Goal: Task Accomplishment & Management: Complete application form

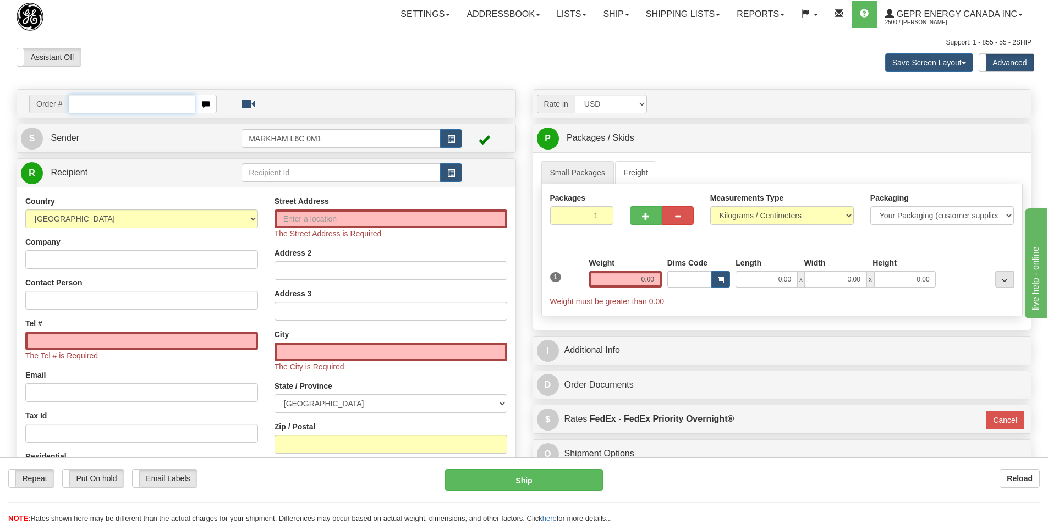
click at [138, 101] on input "text" at bounding box center [132, 104] width 127 height 19
paste input "31759269"
type input "31759269"
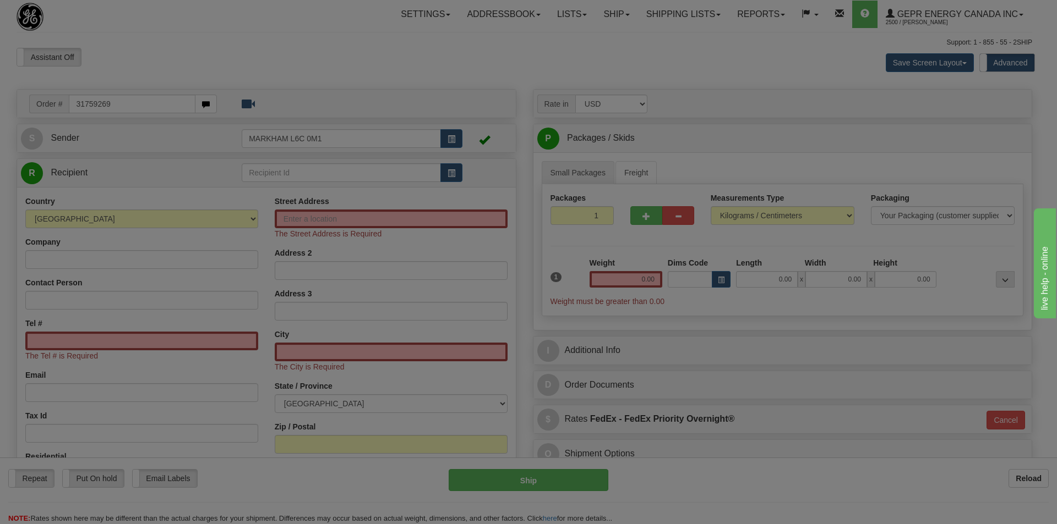
click at [329, 75] on body "Training Course Close Toggle navigation Settings Shipping Preferences New Recip…" at bounding box center [528, 262] width 1057 height 524
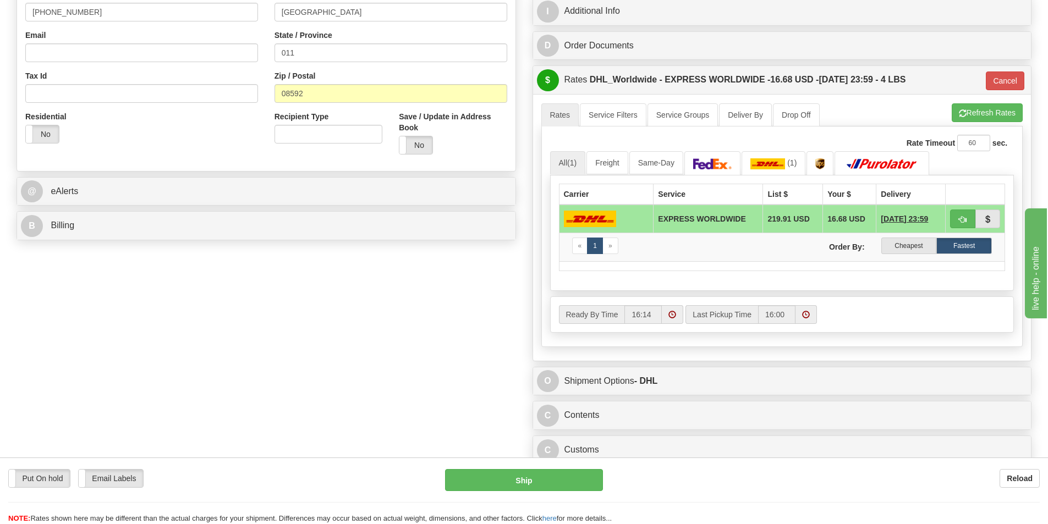
scroll to position [330, 0]
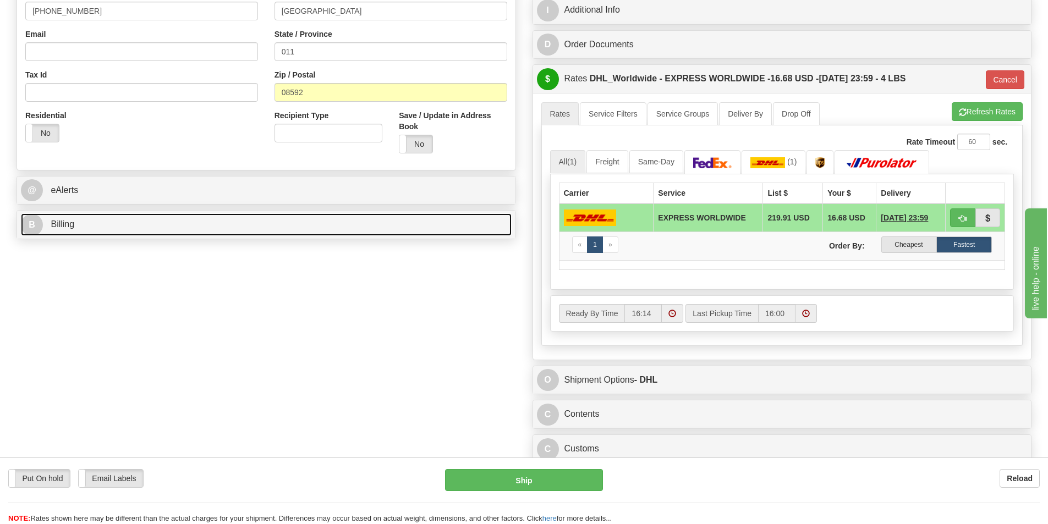
click at [67, 226] on span "Billing" at bounding box center [63, 224] width 24 height 9
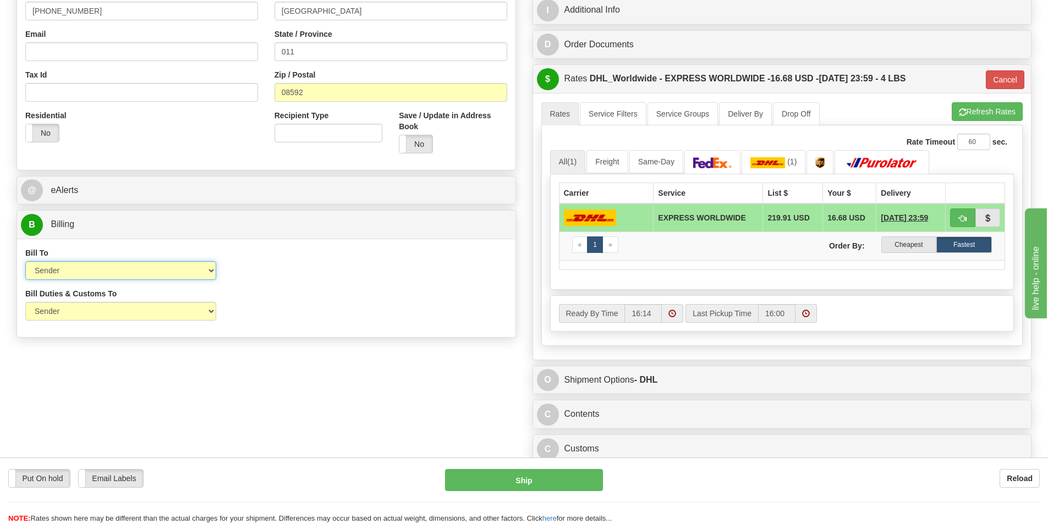
click at [204, 272] on select "Sender Recipient Third Party Collect" at bounding box center [120, 270] width 191 height 19
select select "2"
click at [25, 261] on select "Sender Recipient Third Party Collect" at bounding box center [120, 270] width 191 height 19
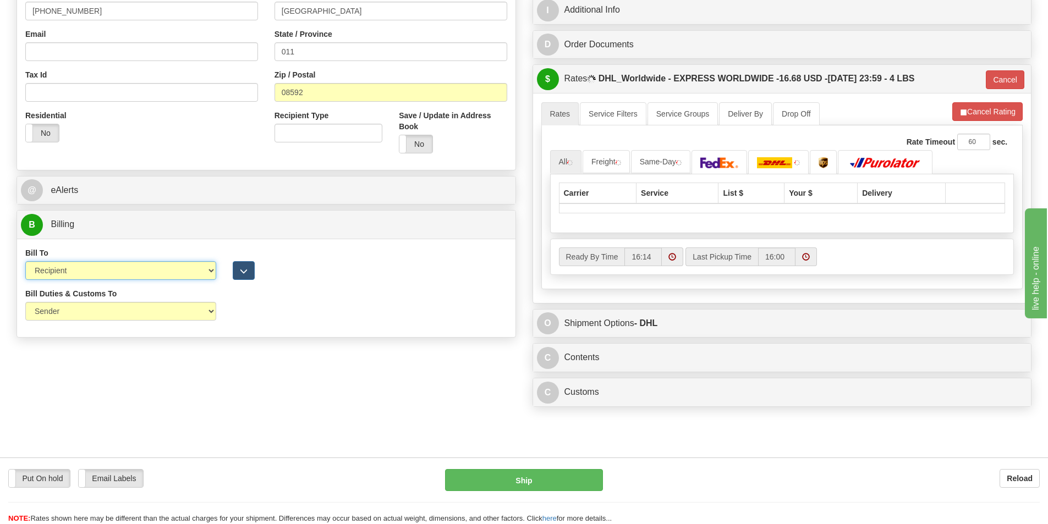
type input "P"
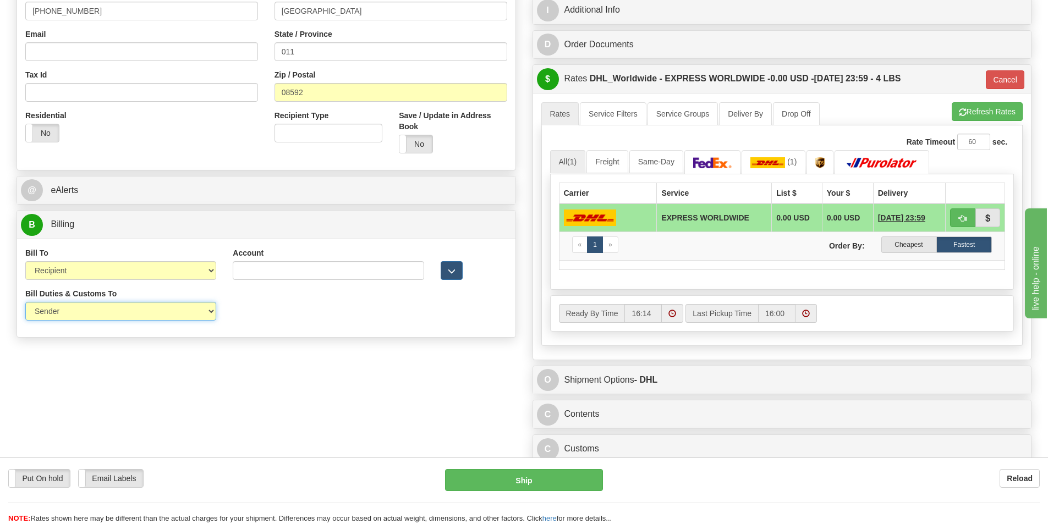
click at [200, 310] on select "Sender Recipient Third Party" at bounding box center [120, 311] width 191 height 19
select select "2"
click at [25, 302] on select "Sender Recipient Third Party" at bounding box center [120, 311] width 191 height 19
type input "P"
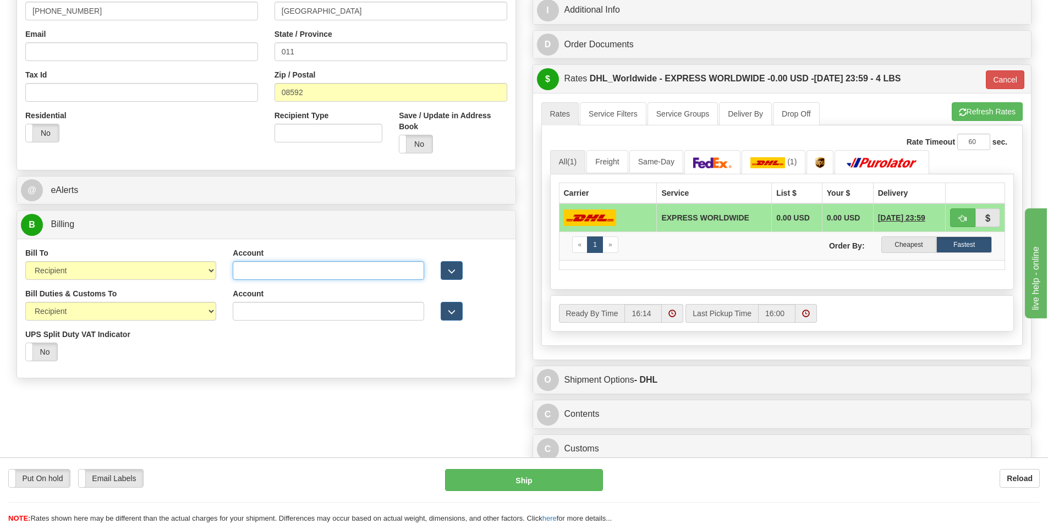
click at [258, 272] on input "Account" at bounding box center [328, 270] width 191 height 19
paste input "960346918"
type input "960346918"
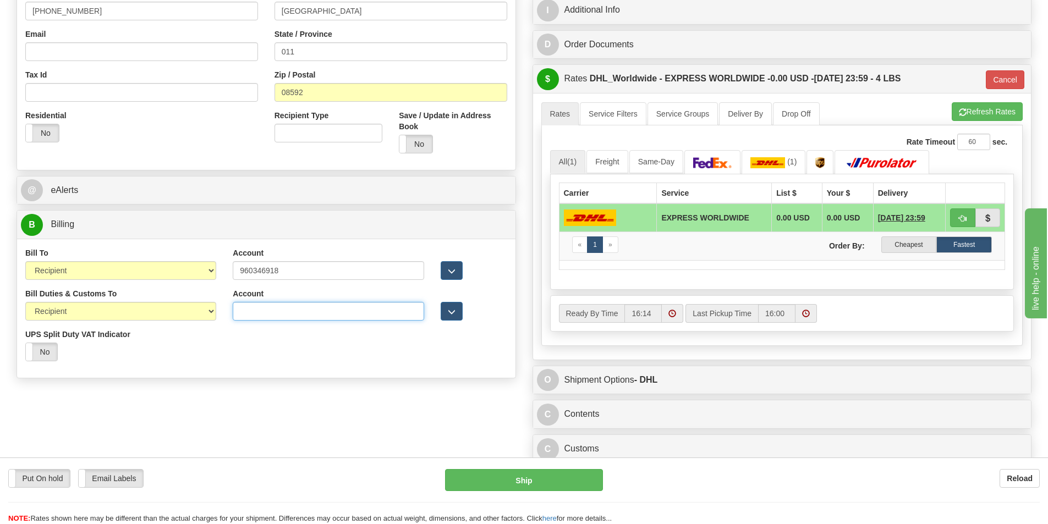
click at [264, 315] on input "Account" at bounding box center [328, 311] width 191 height 19
paste input "960346918"
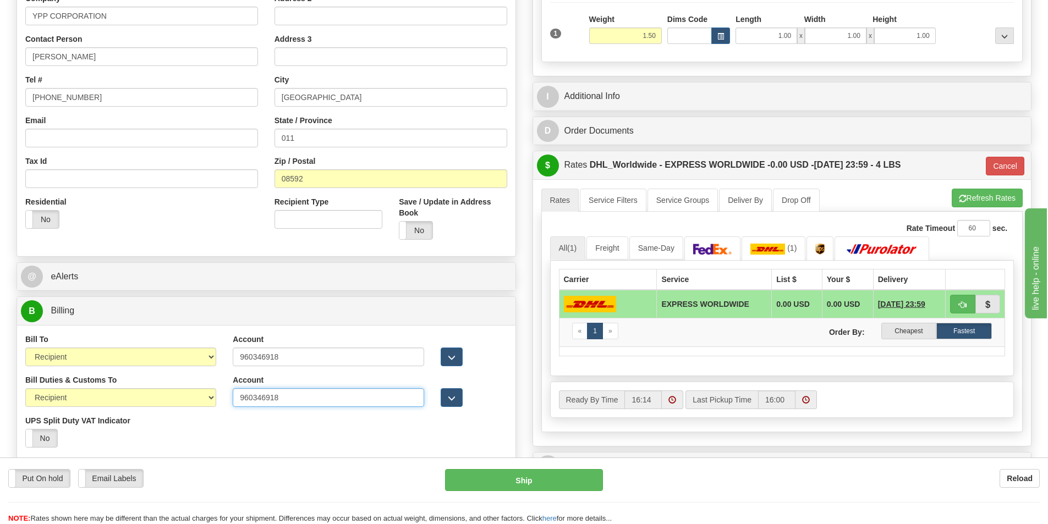
scroll to position [275, 0]
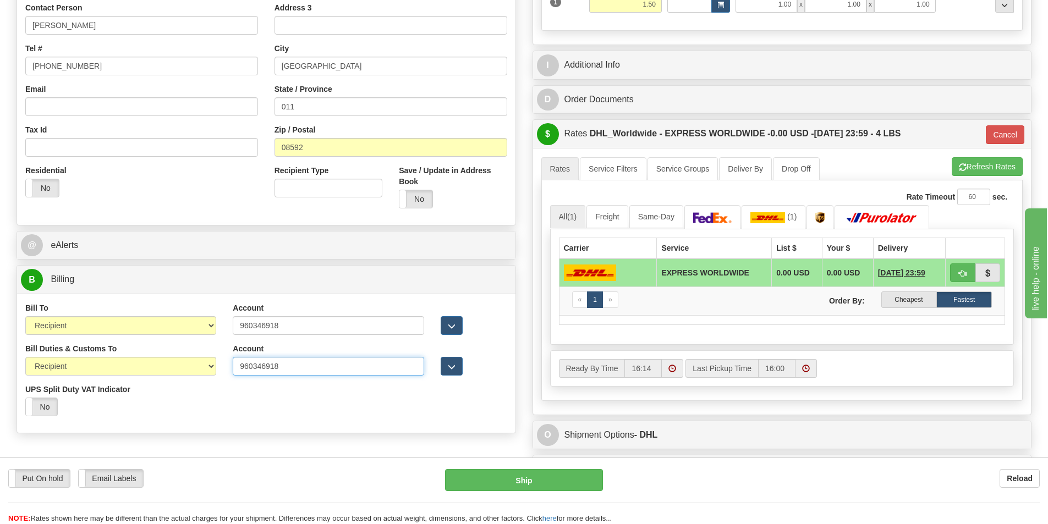
type input "960346918"
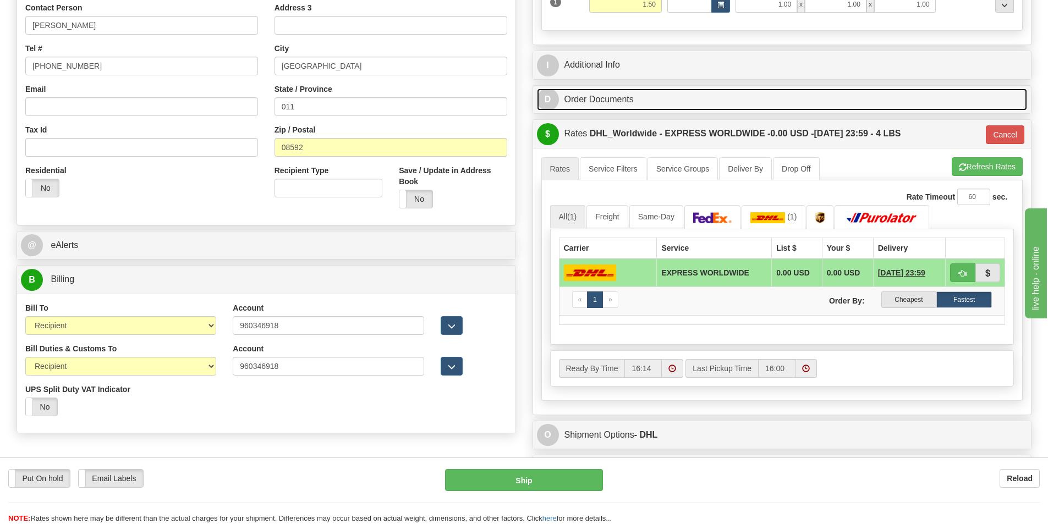
click at [626, 108] on link "D Order Documents" at bounding box center [782, 100] width 491 height 23
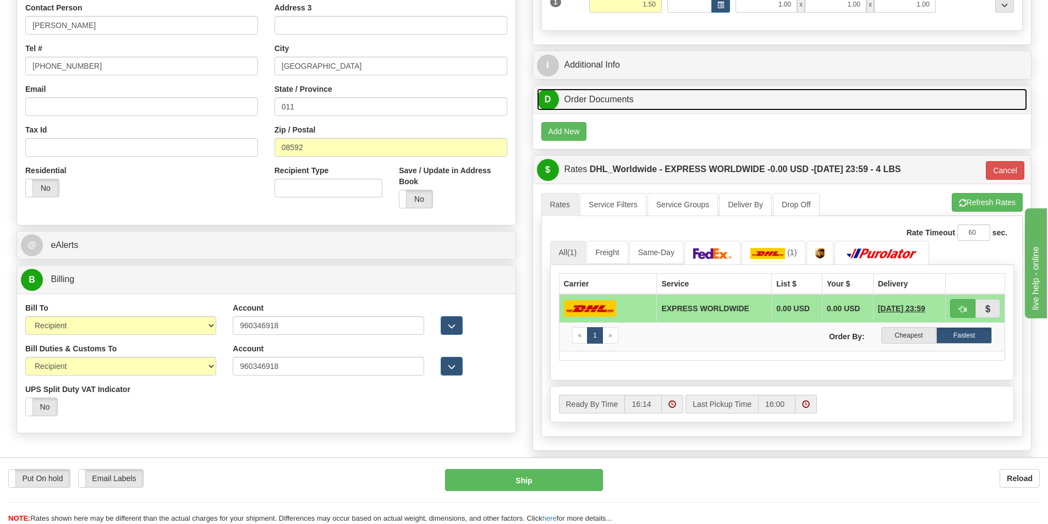
click at [604, 103] on link "D Order Documents" at bounding box center [782, 100] width 491 height 23
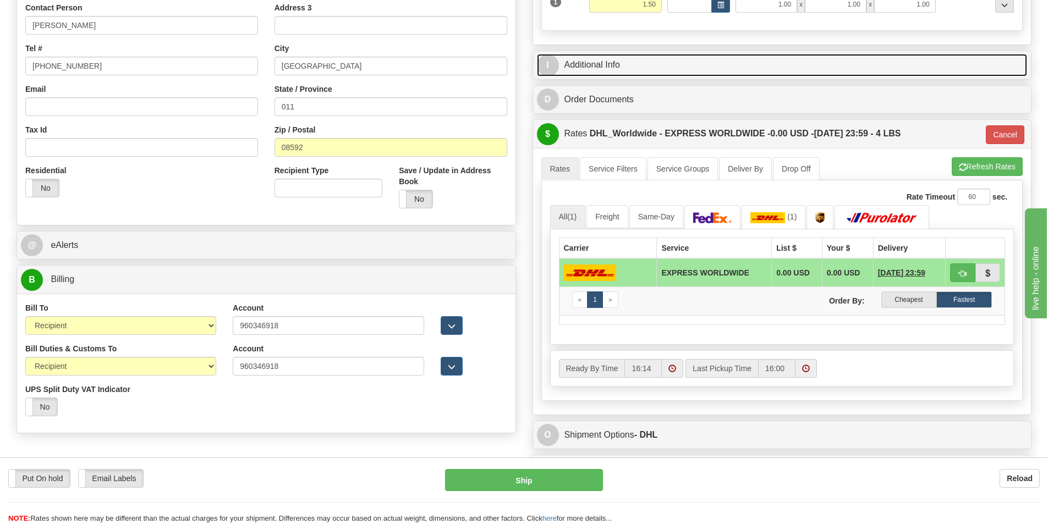
click at [614, 65] on link "I Additional Info" at bounding box center [782, 65] width 491 height 23
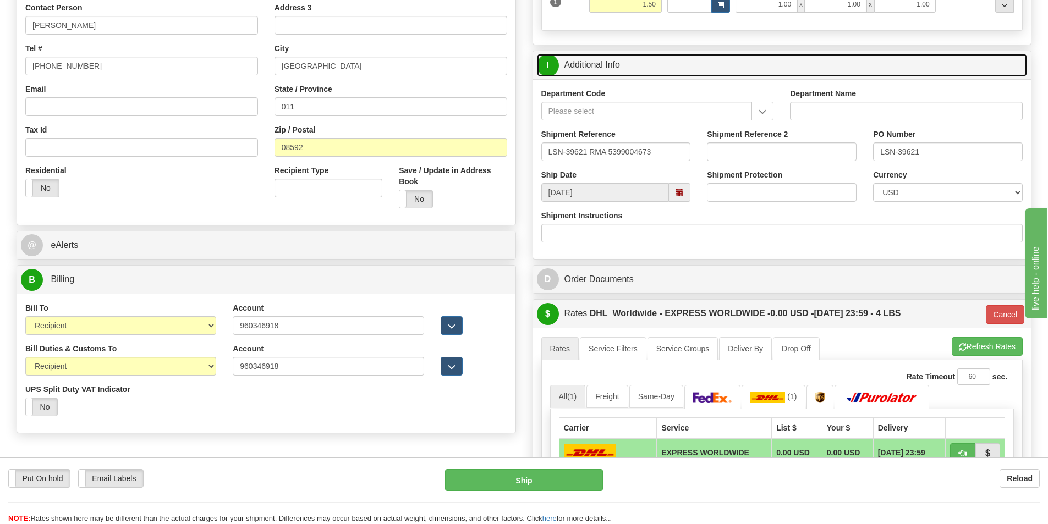
click at [614, 65] on link "I Additional Info" at bounding box center [782, 65] width 491 height 23
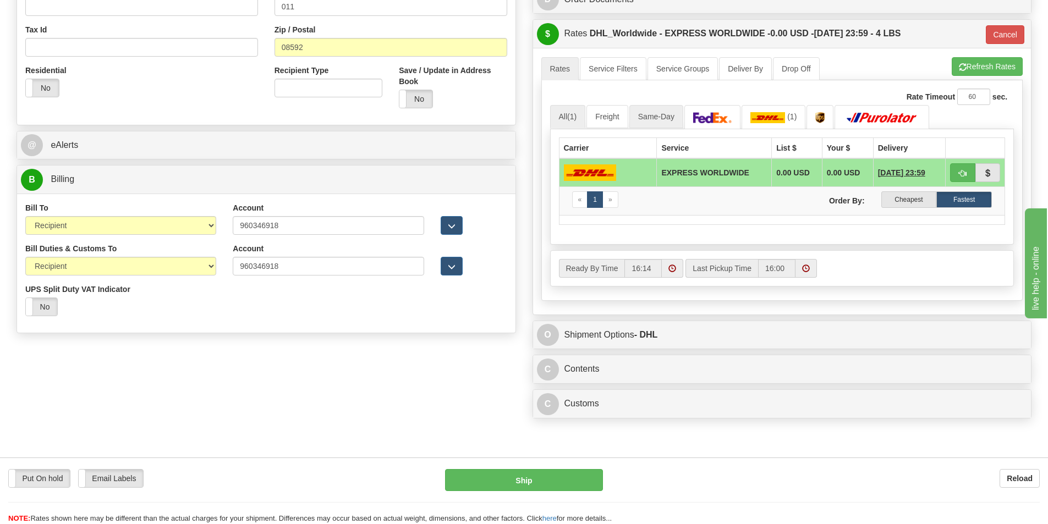
scroll to position [385, 0]
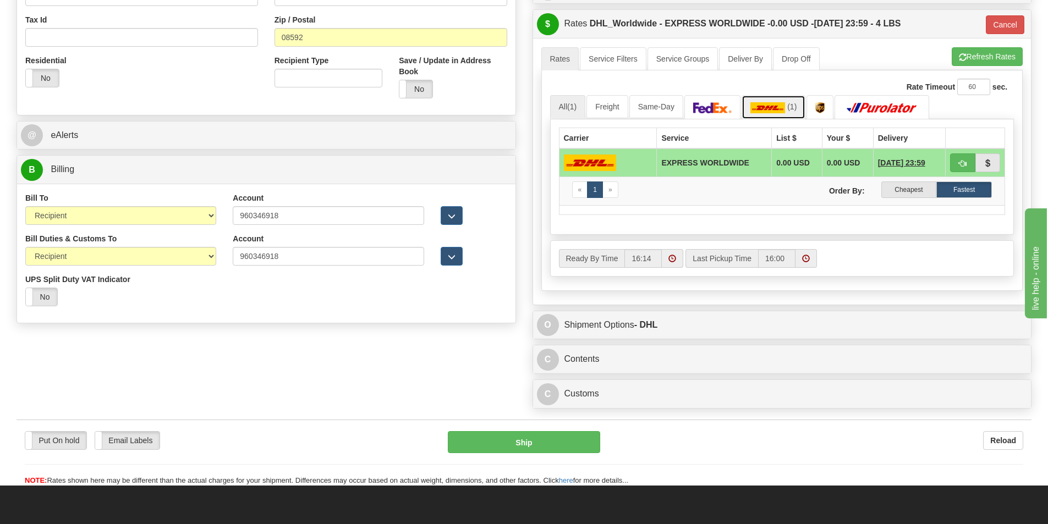
click at [794, 105] on span "(1)" at bounding box center [791, 106] width 9 height 9
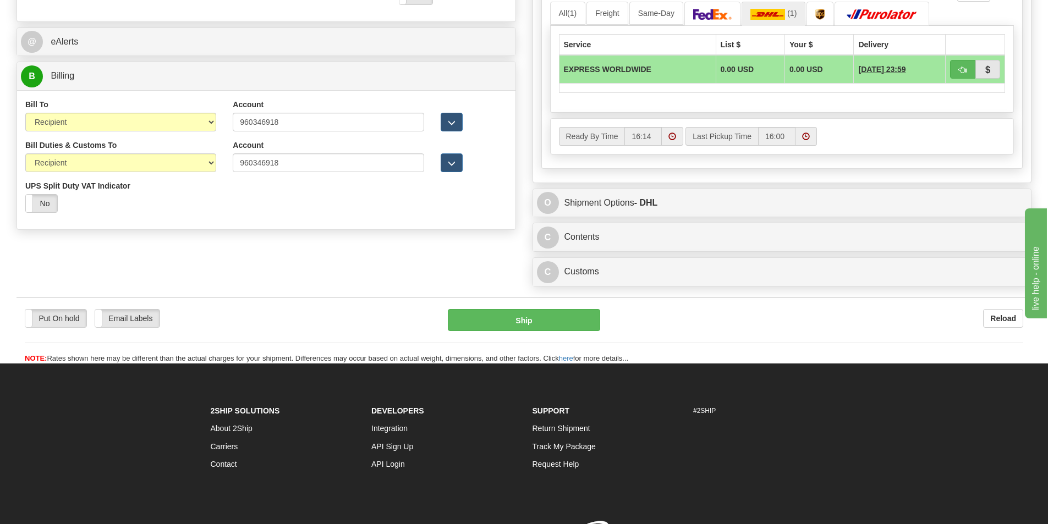
scroll to position [491, 0]
